Goal: Check status: Check status

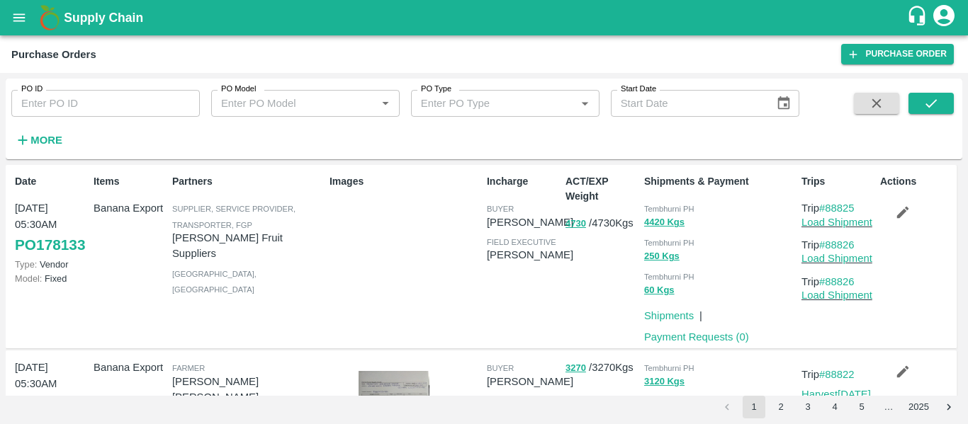
click at [13, 25] on icon "open drawer" at bounding box center [19, 18] width 16 height 16
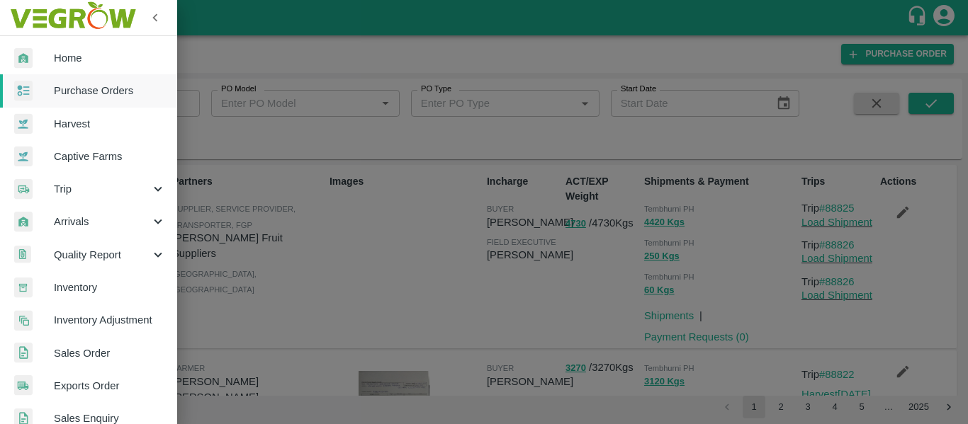
click at [100, 96] on span "Purchase Orders" at bounding box center [110, 91] width 112 height 16
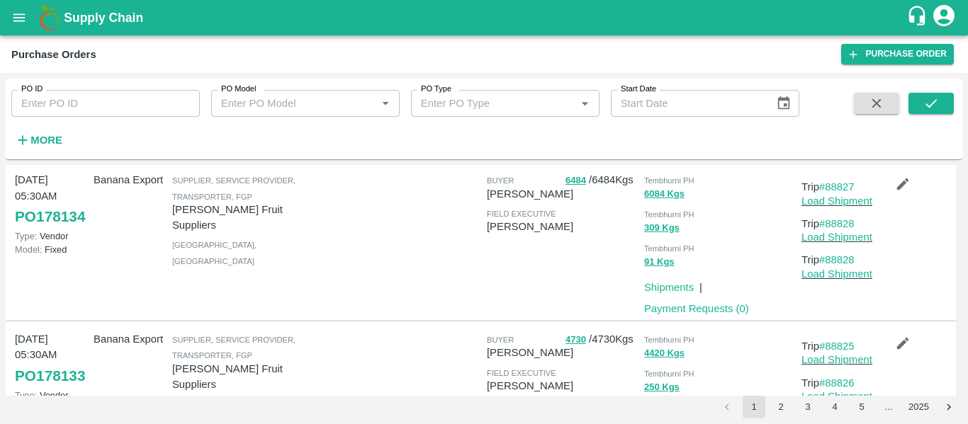
scroll to position [324, 0]
click at [834, 192] on link "#88827" at bounding box center [836, 186] width 35 height 11
